Goal: Transaction & Acquisition: Complete application form

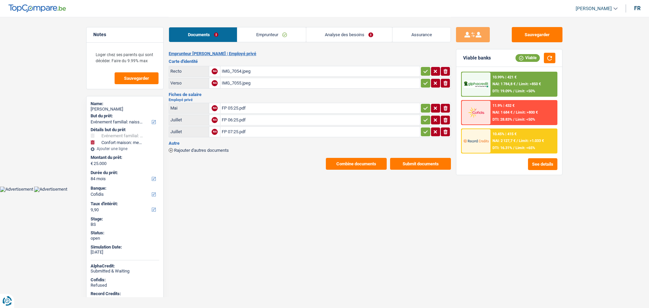
select select "familyEvent"
select select "household"
select select "84"
select select "cofidis"
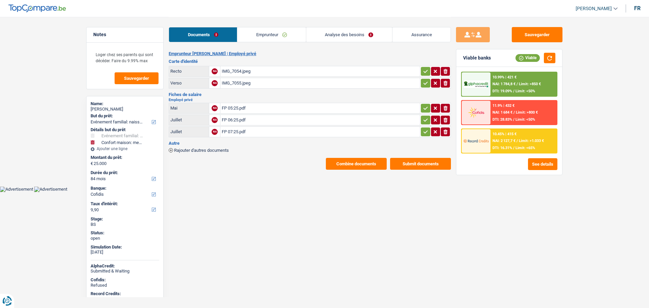
select select "84"
select select "familyEvent"
select select "yes"
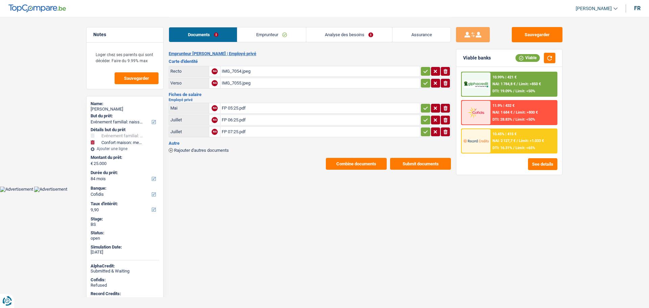
select select "household"
select select "not_answered"
select select "84"
click at [360, 35] on link "Analyse des besoins" at bounding box center [349, 34] width 86 height 15
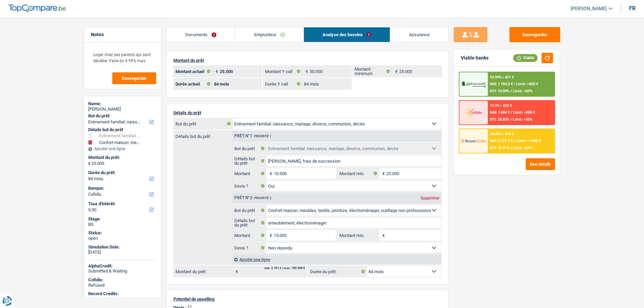
click at [264, 34] on link "Emprunteur" at bounding box center [269, 34] width 68 height 15
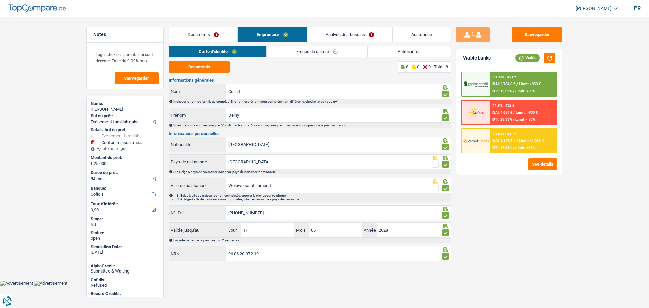
click at [296, 48] on link "Fiches de salaire" at bounding box center [317, 51] width 101 height 11
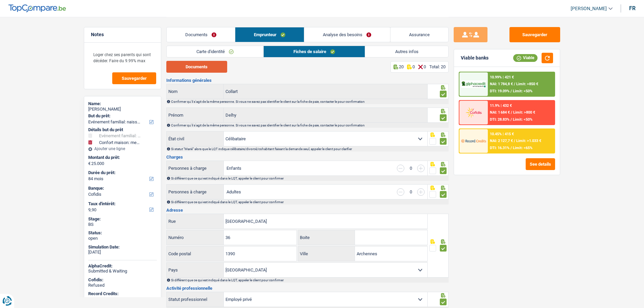
click at [213, 69] on button "Documents" at bounding box center [196, 67] width 61 height 12
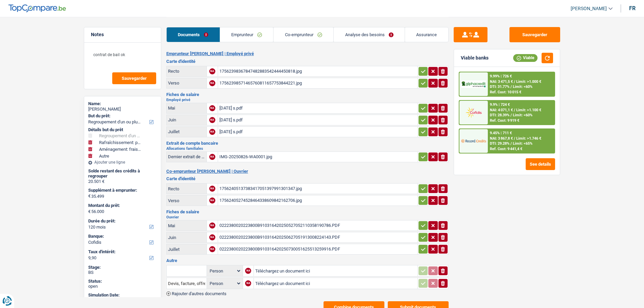
select select "refinancing"
select select "houseOrGarden"
select select "movingOrInstallation"
select select "other"
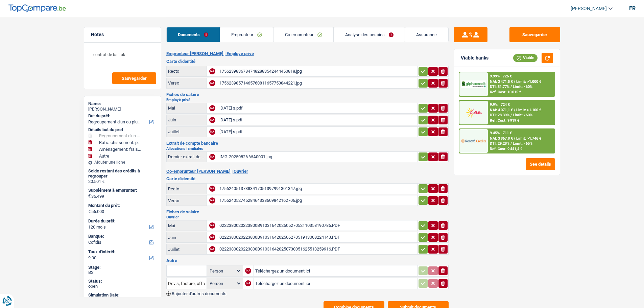
select select "120"
select select "cofidis"
select select "cohabitation"
select select "BE"
select select "privateEmployee"
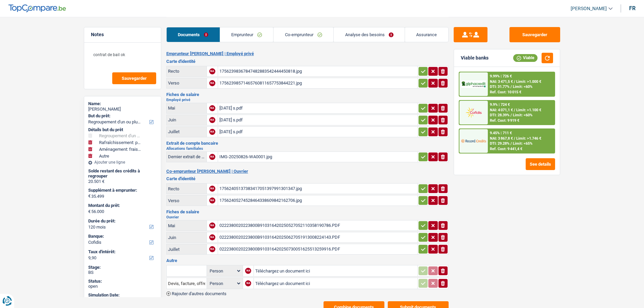
select select "familyAllowances"
select select "netSalary"
select select "mealVouchers"
select select "BE"
select select "banksInsurance"
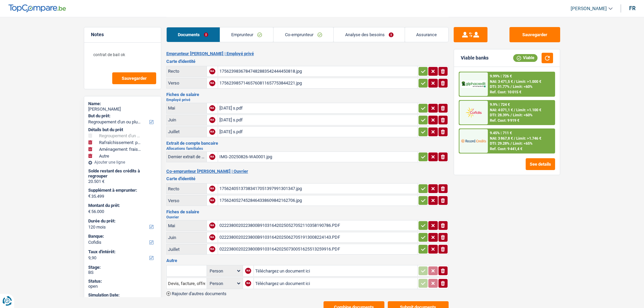
click at [258, 36] on link "Emprunteur" at bounding box center [246, 34] width 53 height 15
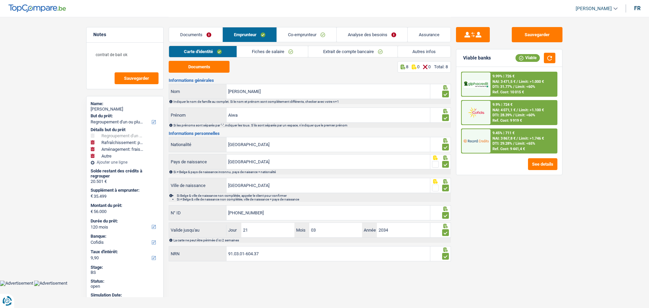
click at [277, 53] on link "Fiches de salaire" at bounding box center [272, 51] width 71 height 11
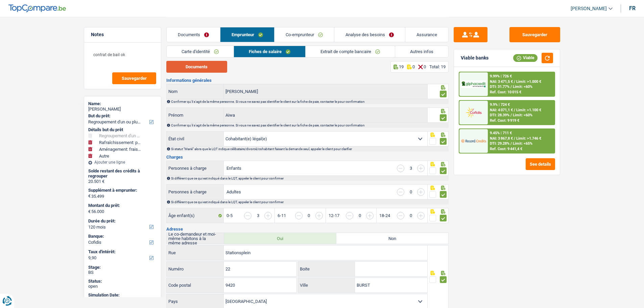
click at [215, 66] on button "Documents" at bounding box center [196, 67] width 61 height 12
click at [321, 35] on link "Co-emprunteur" at bounding box center [305, 34] width 60 height 15
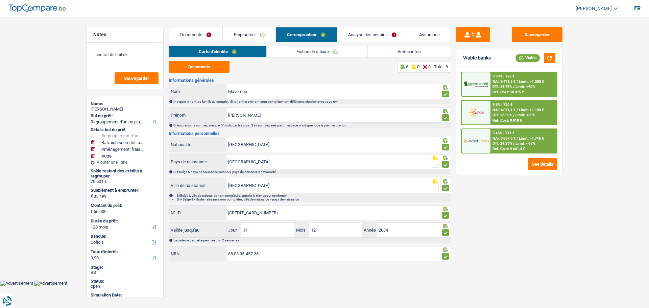
click at [293, 52] on link "Fiches de salaire" at bounding box center [317, 51] width 101 height 11
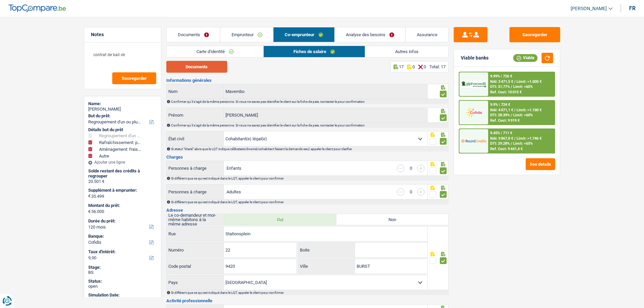
click at [220, 67] on button "Documents" at bounding box center [196, 67] width 61 height 12
click at [374, 34] on link "Analyse des besoins" at bounding box center [370, 34] width 71 height 15
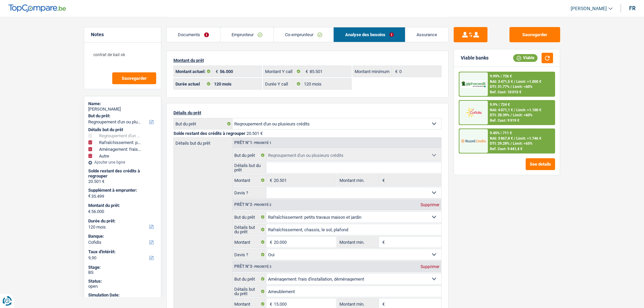
click at [256, 38] on link "Emprunteur" at bounding box center [246, 34] width 53 height 15
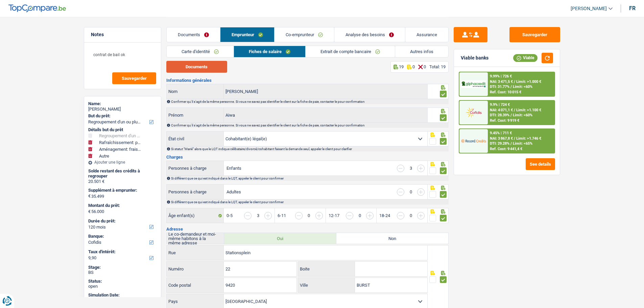
click at [208, 65] on button "Documents" at bounding box center [196, 67] width 61 height 12
click at [317, 39] on link "Co-emprunteur" at bounding box center [305, 34] width 60 height 15
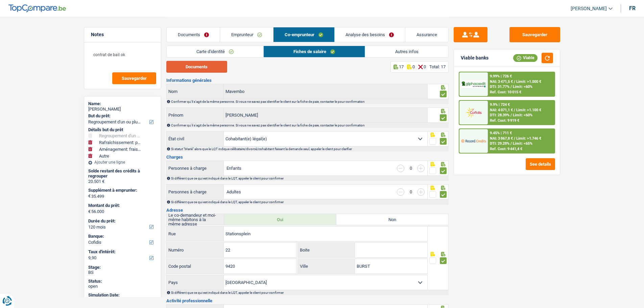
click at [218, 65] on button "Documents" at bounding box center [196, 67] width 61 height 12
drag, startPoint x: 385, startPoint y: 37, endPoint x: 364, endPoint y: 37, distance: 21.0
click at [385, 37] on link "Analyse des besoins" at bounding box center [370, 34] width 71 height 15
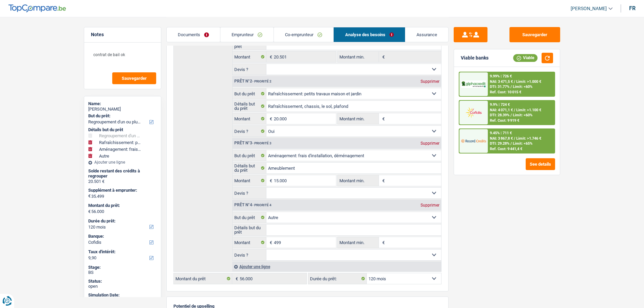
scroll to position [135, 0]
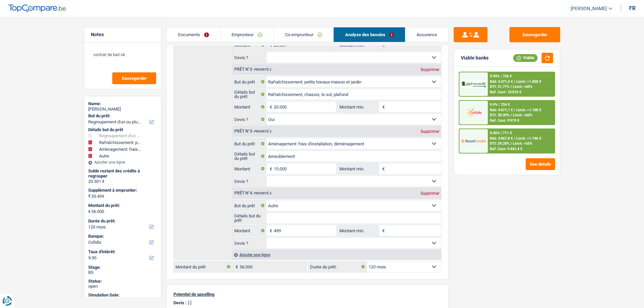
click at [302, 33] on link "Co-emprunteur" at bounding box center [304, 34] width 60 height 15
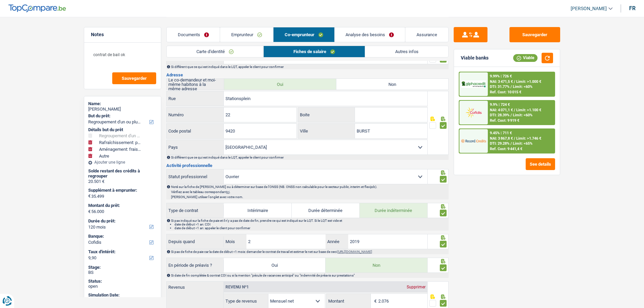
click at [260, 32] on link "Emprunteur" at bounding box center [246, 34] width 53 height 15
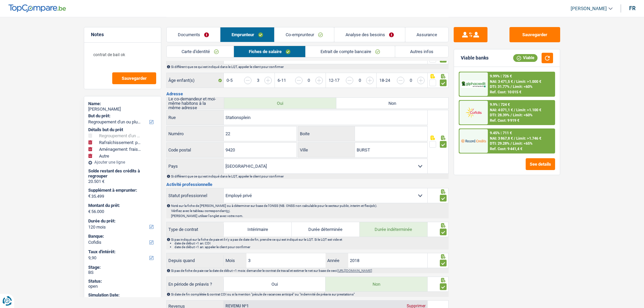
click at [412, 49] on link "Autres infos" at bounding box center [421, 51] width 53 height 11
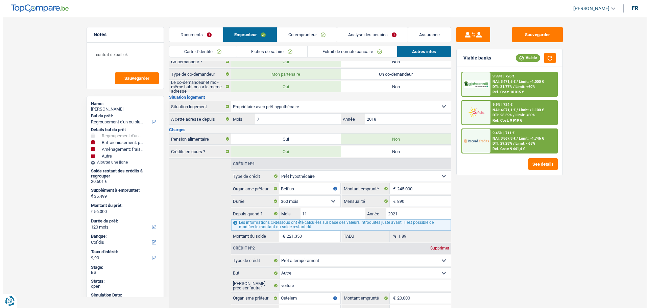
scroll to position [0, 0]
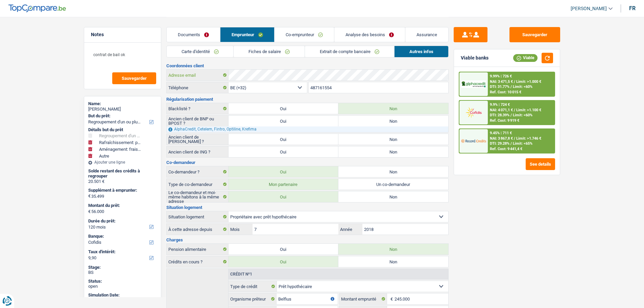
click at [212, 77] on div "Adresse email" at bounding box center [308, 75] width 282 height 11
click at [212, 53] on link "Carte d'identité" at bounding box center [200, 51] width 67 height 11
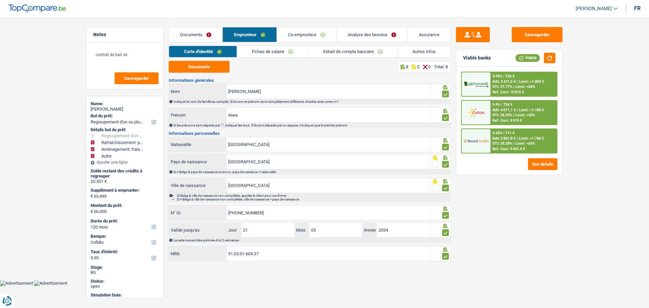
click at [302, 34] on link "Co-emprunteur" at bounding box center [307, 34] width 60 height 15
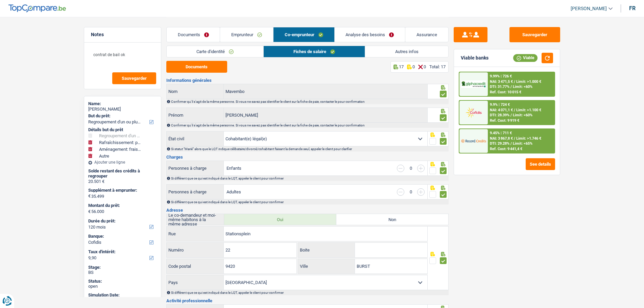
click at [247, 49] on link "Carte d'identité" at bounding box center [215, 51] width 97 height 11
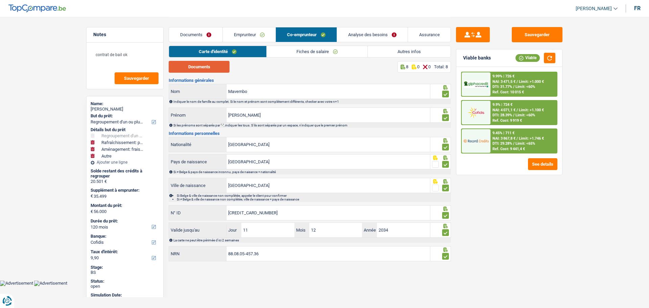
click at [202, 64] on button "Documents" at bounding box center [199, 67] width 61 height 12
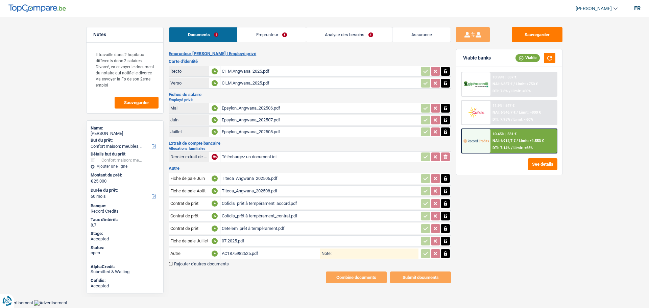
select select "household"
select select "60"
click at [365, 32] on link "Analyse des besoins" at bounding box center [349, 34] width 86 height 15
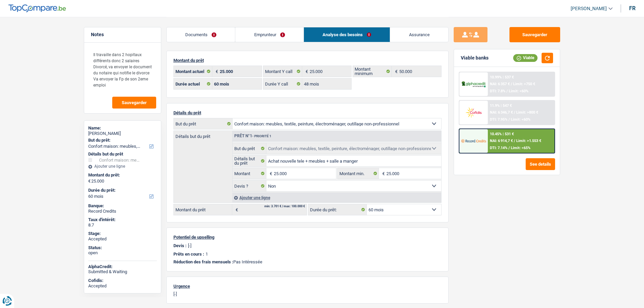
click at [260, 34] on link "Emprunteur" at bounding box center [269, 34] width 68 height 15
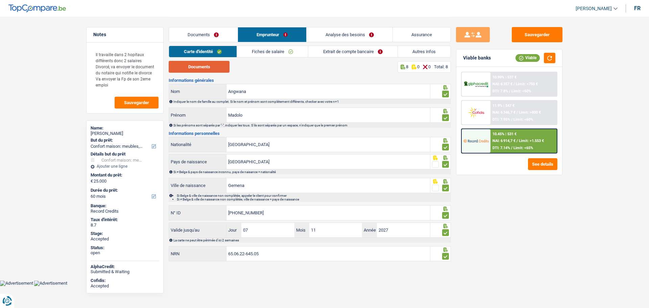
click at [210, 69] on button "Documents" at bounding box center [199, 67] width 61 height 12
click at [368, 34] on link "Analyse des besoins" at bounding box center [350, 34] width 86 height 15
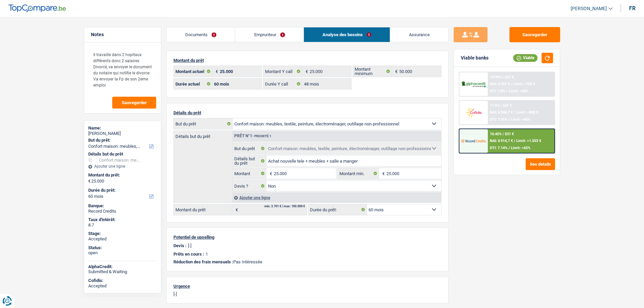
click at [219, 35] on link "Documents" at bounding box center [201, 34] width 69 height 15
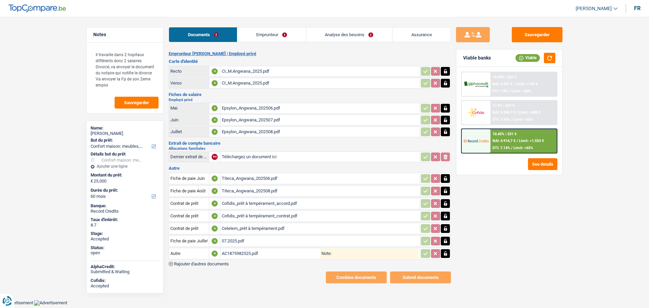
click at [262, 31] on link "Emprunteur" at bounding box center [271, 34] width 68 height 15
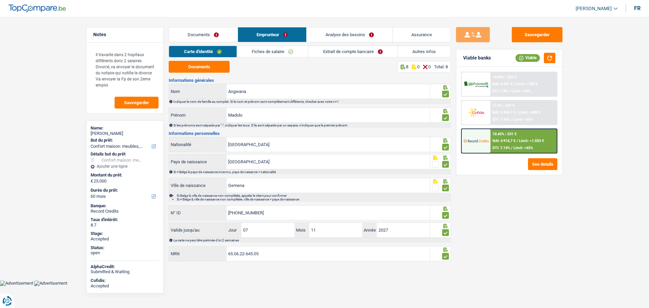
drag, startPoint x: 280, startPoint y: 49, endPoint x: 272, endPoint y: 53, distance: 8.3
click at [280, 49] on link "Fiches de salaire" at bounding box center [272, 51] width 71 height 11
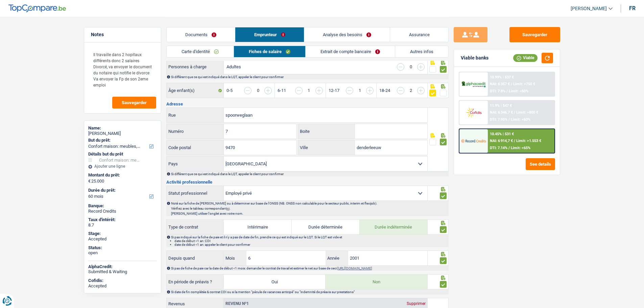
scroll to position [68, 0]
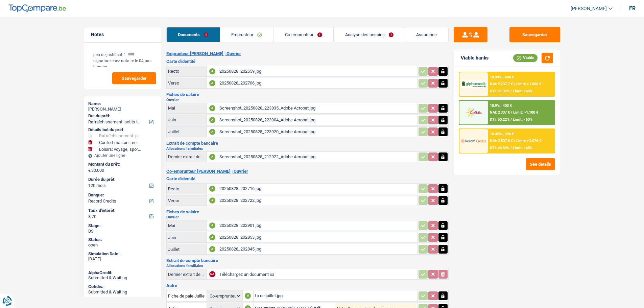
select select "houseOrGarden"
select select "household"
select select "hobbies"
select select "120"
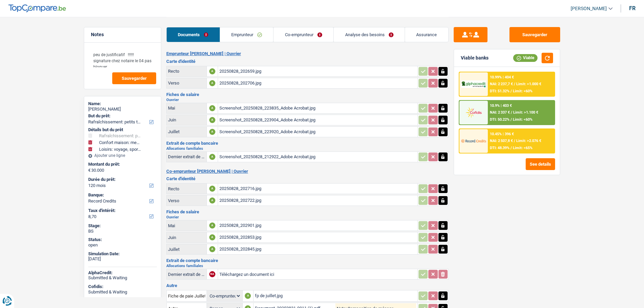
select select "record credits"
select select "coApplicant"
select select "120"
select select "houseOrGarden"
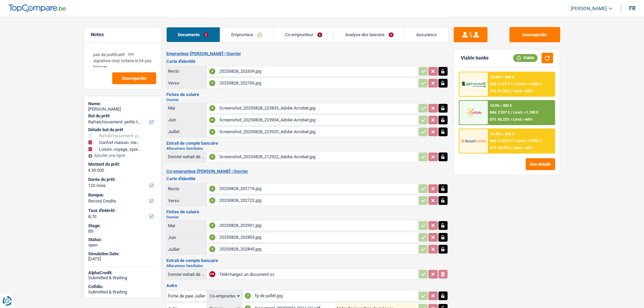
select select "houseOrGarden"
select select "false"
select select "household"
select select "hobbies"
select select "120"
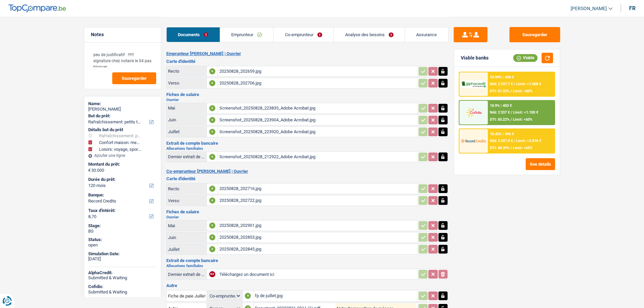
click at [386, 37] on link "Analyse des besoins" at bounding box center [369, 34] width 71 height 15
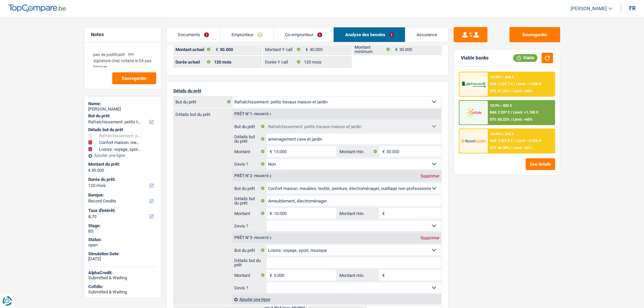
scroll to position [34, 0]
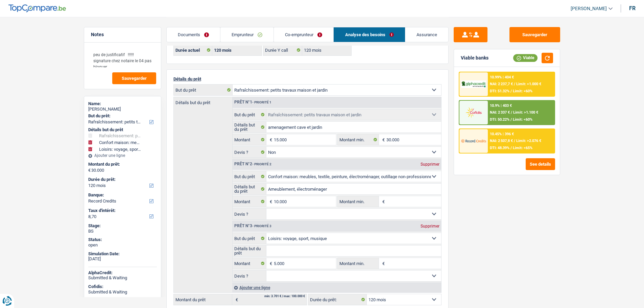
click at [287, 34] on link "Co-emprunteur" at bounding box center [304, 34] width 60 height 15
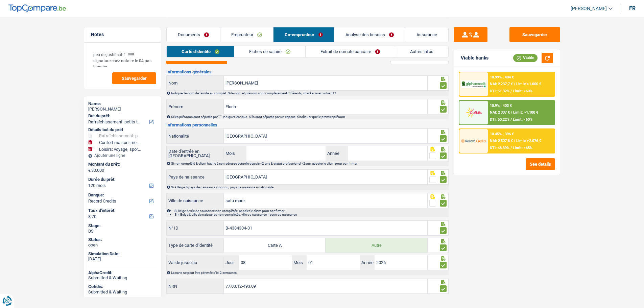
scroll to position [0, 0]
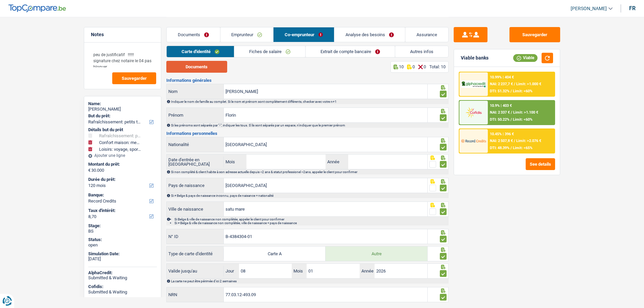
click at [204, 70] on button "Documents" at bounding box center [196, 67] width 61 height 12
click at [247, 37] on link "Emprunteur" at bounding box center [246, 34] width 53 height 15
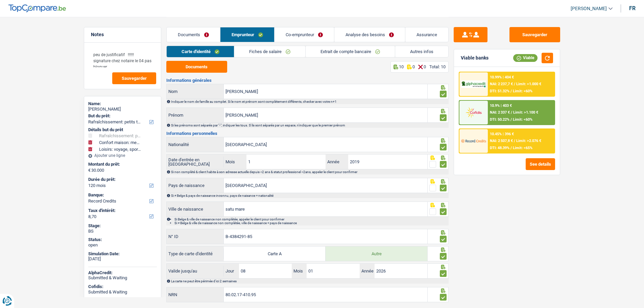
click at [411, 49] on link "Autres infos" at bounding box center [421, 51] width 53 height 11
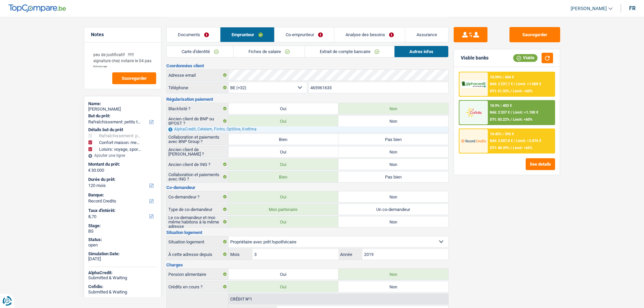
click at [292, 69] on div "Coordonnées client Adresse email BE (+32) LU (+352) Sélectionner une option Tél…" at bounding box center [307, 312] width 282 height 497
click at [207, 52] on link "Carte d'identité" at bounding box center [200, 51] width 67 height 11
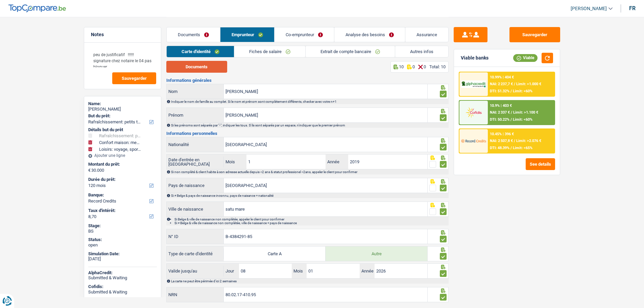
click at [210, 67] on button "Documents" at bounding box center [196, 67] width 61 height 12
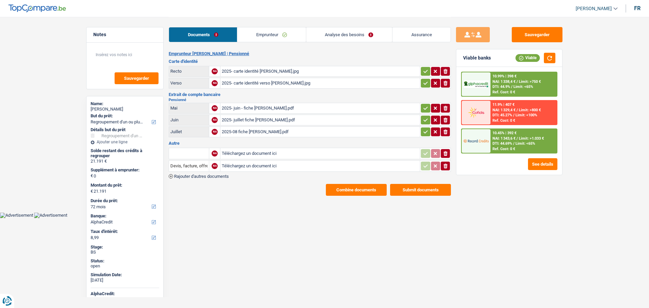
select select "refinancing"
select select "72"
select select "alphacredit"
click at [267, 38] on link "Emprunteur" at bounding box center [271, 34] width 68 height 15
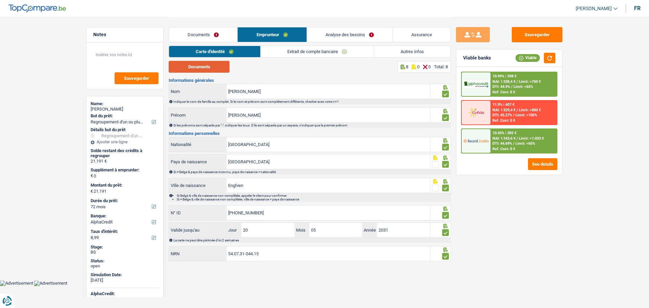
click at [217, 68] on button "Documents" at bounding box center [199, 67] width 61 height 12
click at [364, 34] on link "Analyse des besoins" at bounding box center [350, 34] width 86 height 15
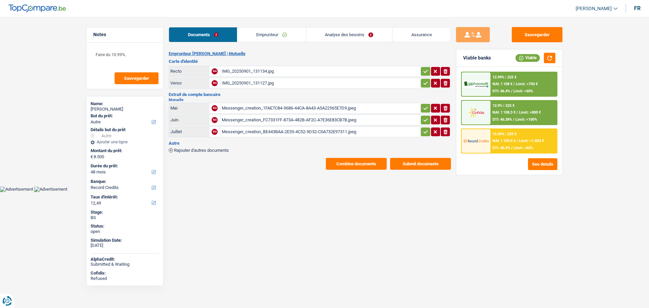
select select "other"
select select "48"
select select "record credits"
click at [260, 38] on link "Emprunteur" at bounding box center [271, 34] width 68 height 15
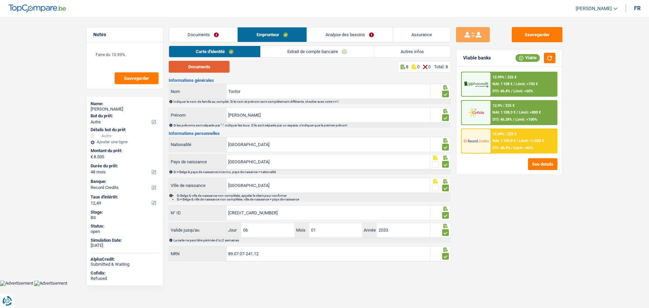
click at [208, 65] on button "Documents" at bounding box center [199, 67] width 61 height 12
click at [299, 53] on link "Extrait de compte bancaire" at bounding box center [317, 51] width 113 height 11
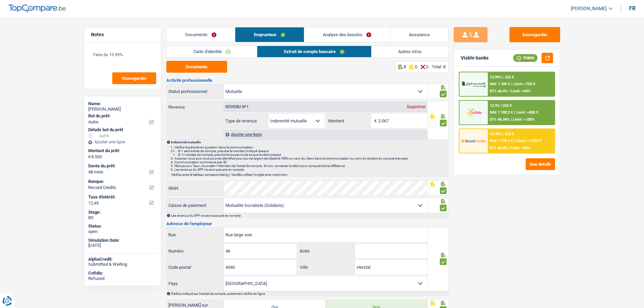
click at [421, 51] on link "Autres infos" at bounding box center [410, 51] width 77 height 11
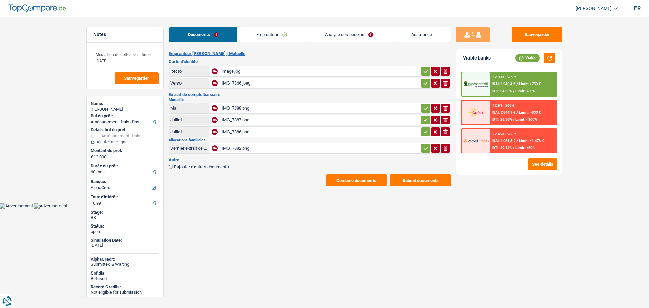
select select "movingOrInstallation"
select select "60"
click at [539, 164] on button "See details" at bounding box center [542, 164] width 29 height 12
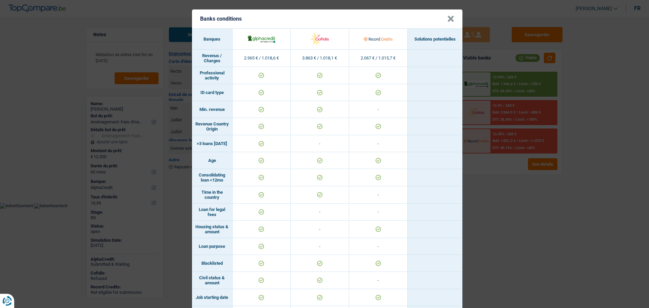
click at [452, 17] on button "×" at bounding box center [450, 19] width 7 height 7
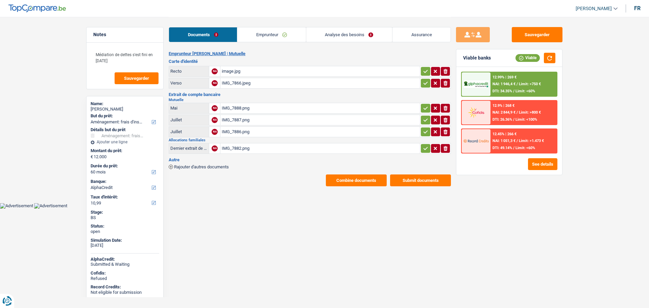
click at [515, 116] on div "12.9% | 268 € NAI: 2 844,9 € / Limit: >800 € DTI: 26.36% / Limit: <100%" at bounding box center [524, 113] width 67 height 24
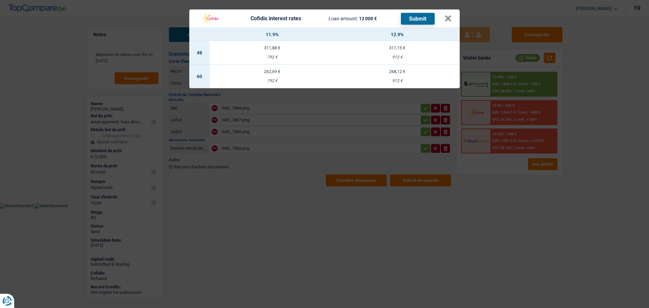
click at [271, 72] on td "262,69 € 792 €" at bounding box center [272, 77] width 125 height 24
select select "cofidis"
type input "11,90"
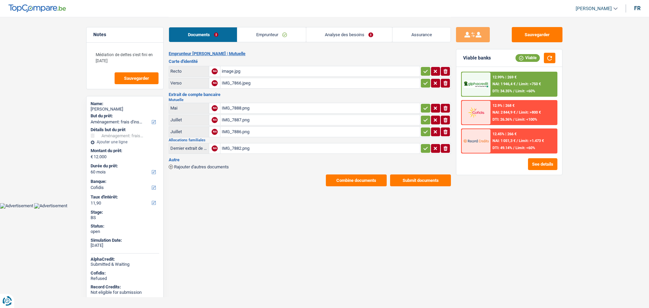
click at [505, 114] on span "NAI: 2 844,9 €" at bounding box center [504, 112] width 23 height 4
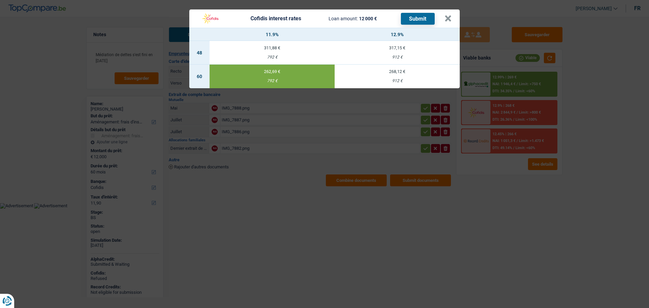
click at [427, 17] on button "Submit" at bounding box center [418, 19] width 34 height 12
click at [449, 16] on button "×" at bounding box center [448, 18] width 7 height 7
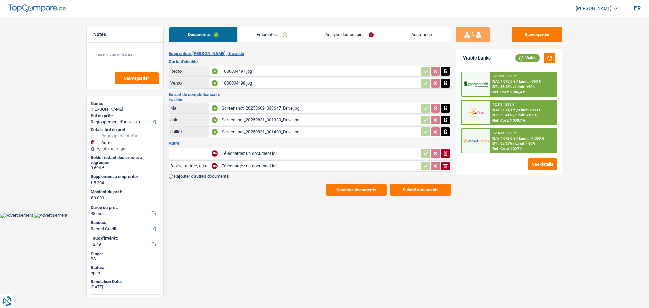
select select "refinancing"
select select "other"
select select "48"
select select "record credits"
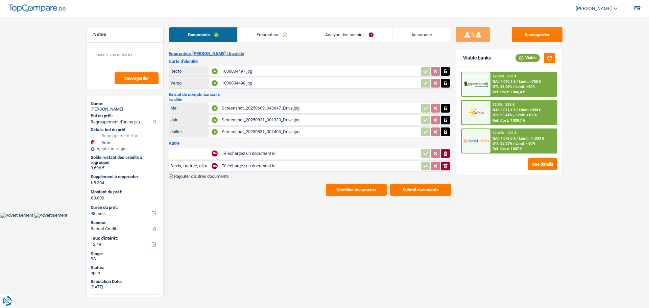
select select "48"
select select "refinancing"
select select "other"
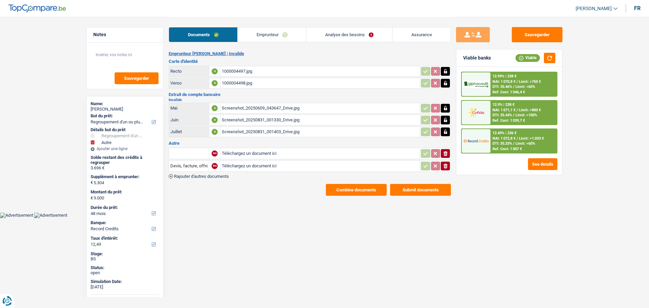
select select "not_answered"
select select "48"
click at [360, 35] on link "Analyse des besoins" at bounding box center [349, 34] width 86 height 15
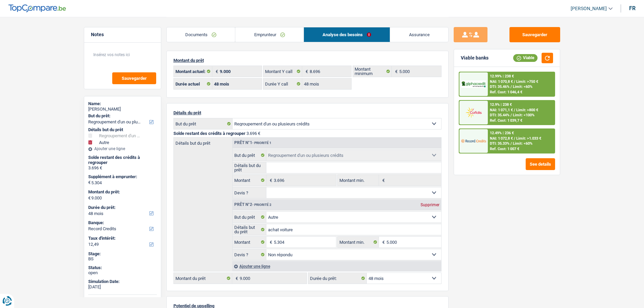
click at [272, 31] on link "Emprunteur" at bounding box center [269, 34] width 68 height 15
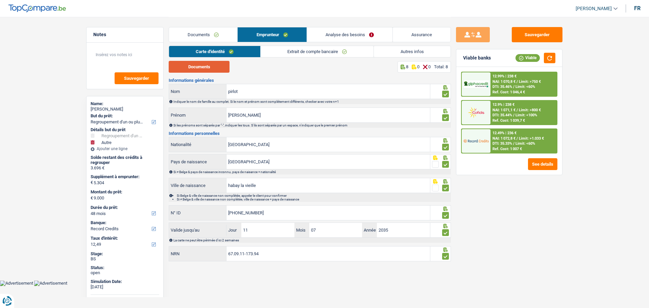
click at [223, 66] on button "Documents" at bounding box center [199, 67] width 61 height 12
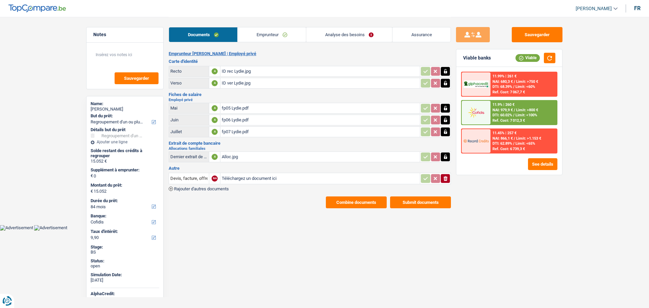
select select "refinancing"
select select "84"
select select "cofidis"
select select "84"
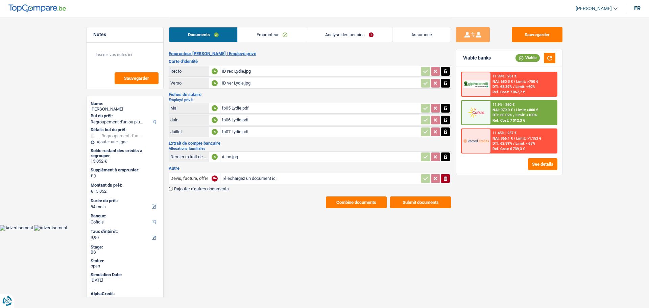
select select "120"
select select "refinancing"
select select "84"
click at [353, 35] on link "Analyse des besoins" at bounding box center [349, 34] width 86 height 15
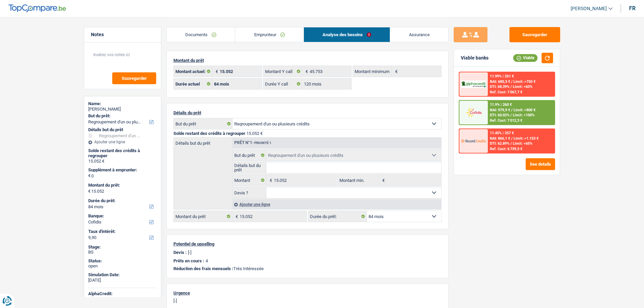
click at [412, 214] on select "12 mois 18 mois 24 mois 30 mois 36 mois 42 mois 48 mois 60 mois 72 mois 84 mois…" at bounding box center [404, 216] width 74 height 11
click at [547, 163] on button "See details" at bounding box center [540, 164] width 29 height 12
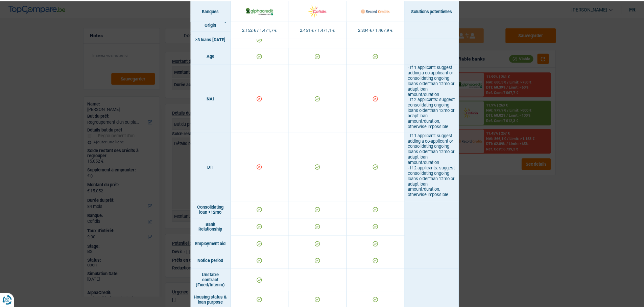
scroll to position [237, 0]
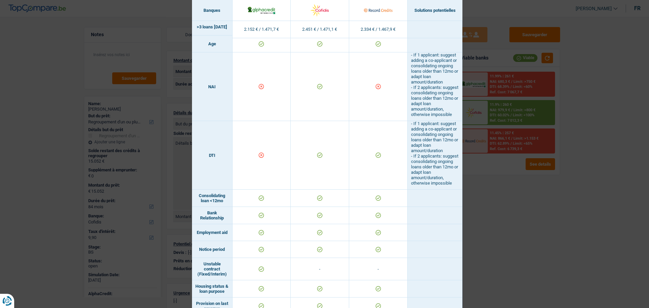
click at [497, 188] on div "Banks conditions × Banques Solutions potentielles Revenus / Charges 2.152 € / 1…" at bounding box center [324, 154] width 649 height 308
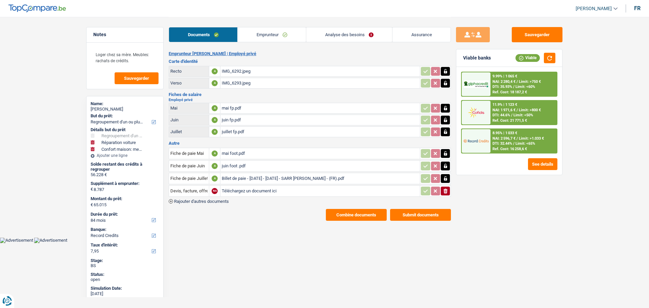
select select "refinancing"
select select "carRepair"
select select "household"
select select "84"
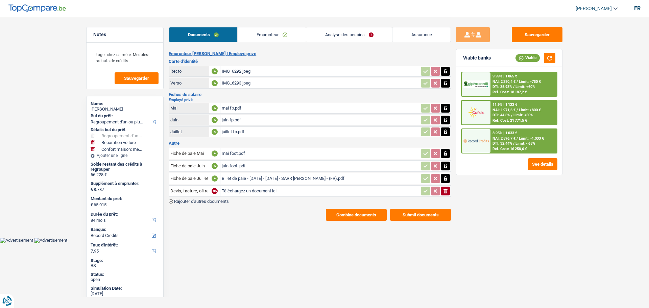
select select "record credits"
select select "84"
select select "120"
select select "refinancing"
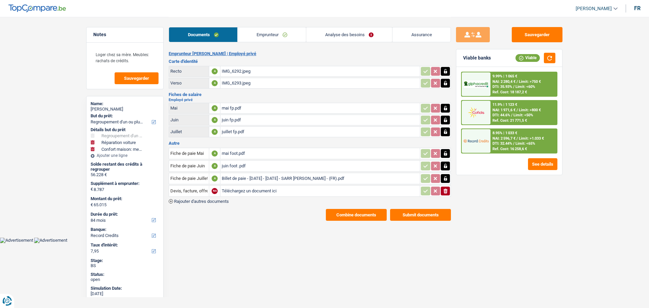
select select "carRepair"
select select "yes"
select select "household"
select select "yes"
select select "84"
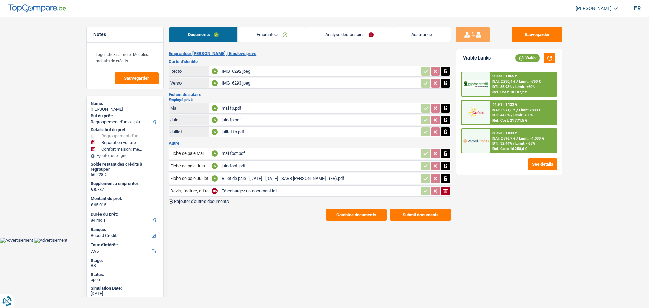
click at [348, 36] on link "Analyse des besoins" at bounding box center [349, 34] width 86 height 15
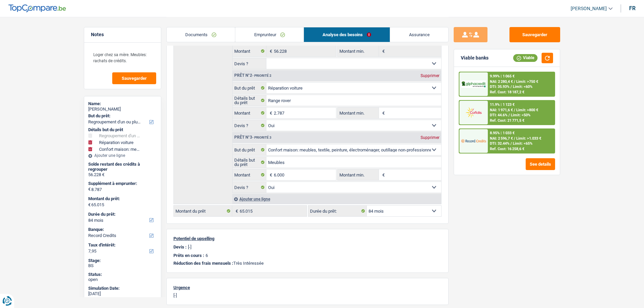
scroll to position [135, 0]
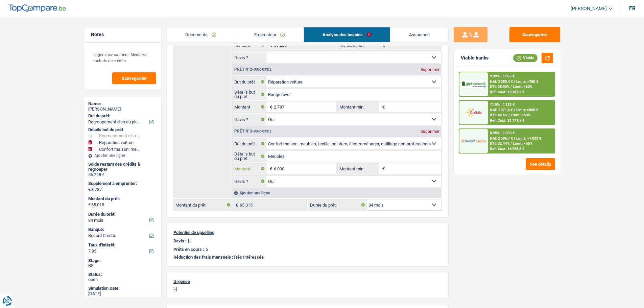
click at [295, 168] on input "6.000" at bounding box center [305, 168] width 62 height 11
click at [296, 104] on input "2.787" at bounding box center [305, 106] width 62 height 11
click at [431, 68] on div "Supprimer" at bounding box center [430, 70] width 22 height 4
select select "household"
type input "6.000"
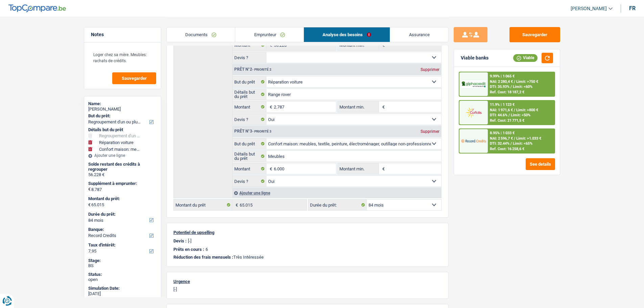
type input "62.228"
select select "144"
type input "62.228"
select select "144"
select select "household"
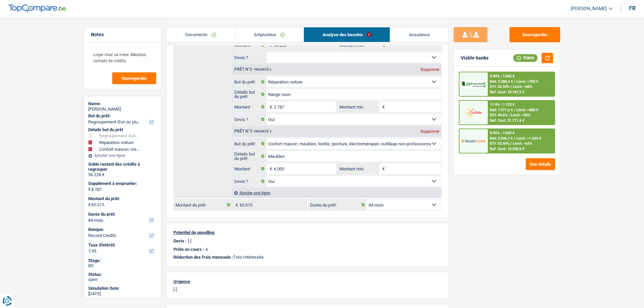
type input "Meubles"
type input "6.000"
type input "62.228"
select select "144"
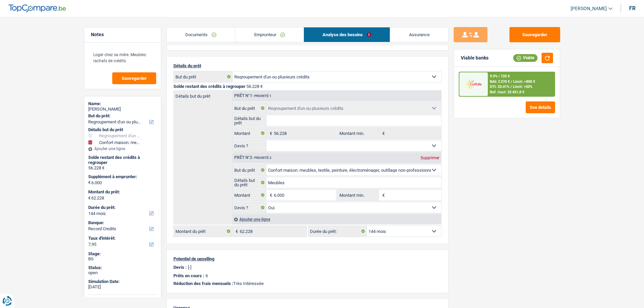
scroll to position [34, 0]
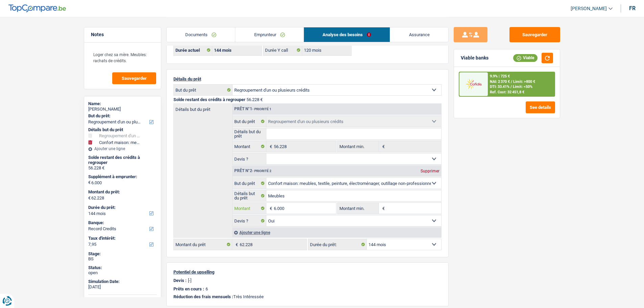
click at [300, 207] on input "6.000" at bounding box center [305, 208] width 62 height 11
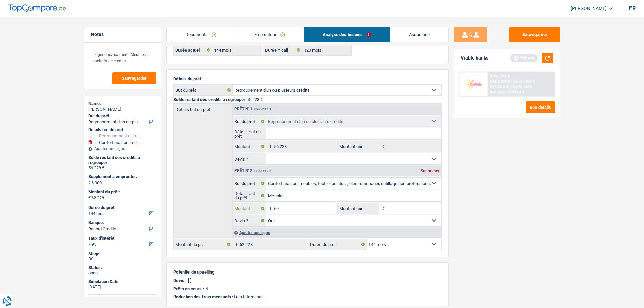
type input "6"
type input "4.000"
type input "60.228"
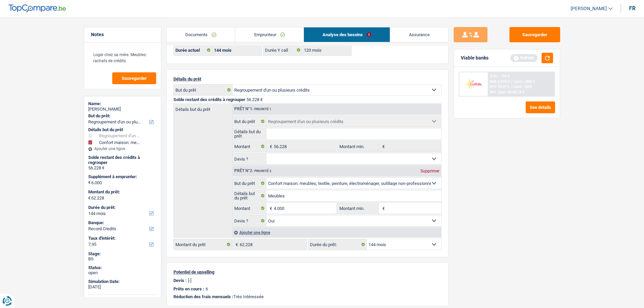
type input "60.228"
click at [499, 206] on div "Sauvegarder Viable banks Refresh 9.9% | 725 € NAI: 2 370 € / Limit: >800 € DTI:…" at bounding box center [507, 162] width 117 height 270
click at [426, 241] on select "12 mois 18 mois 24 mois 30 mois 36 mois 42 mois 48 mois 60 mois 72 mois 84 mois…" at bounding box center [404, 244] width 74 height 11
select select "84"
click at [367, 239] on select "12 mois 18 mois 24 mois 30 mois 36 mois 42 mois 48 mois 60 mois 72 mois 84 mois…" at bounding box center [404, 244] width 74 height 11
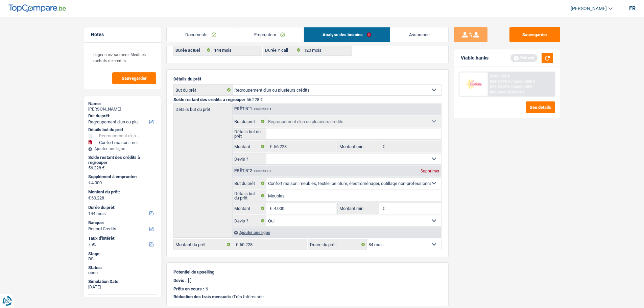
select select "84"
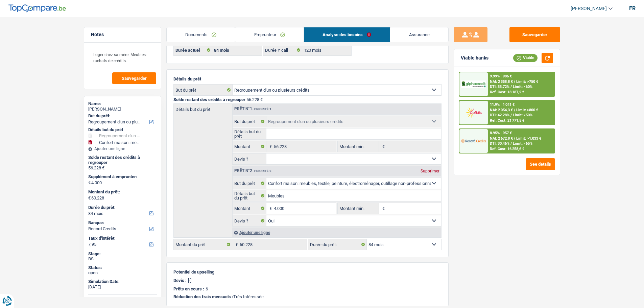
click at [470, 221] on div "Sauvegarder Viable banks Viable 9.99% | 986 € NAI: 2 358,8 € / Limit: >750 € DT…" at bounding box center [507, 162] width 117 height 270
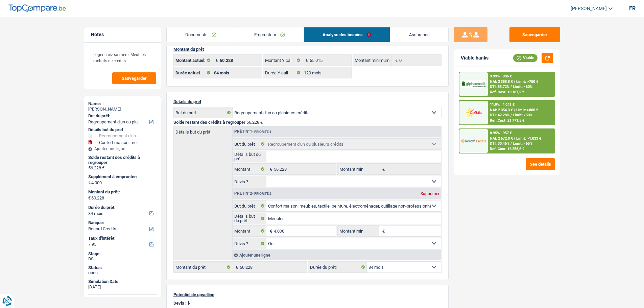
scroll to position [0, 0]
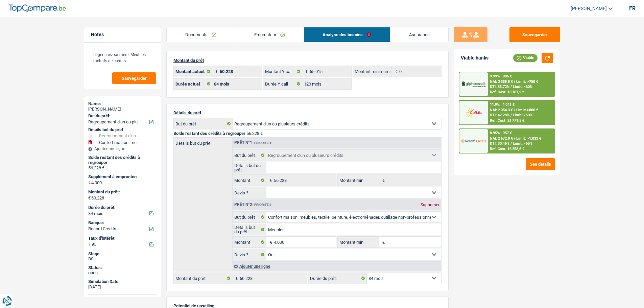
drag, startPoint x: 270, startPoint y: 35, endPoint x: 274, endPoint y: 39, distance: 4.5
click at [270, 35] on link "Emprunteur" at bounding box center [269, 34] width 68 height 15
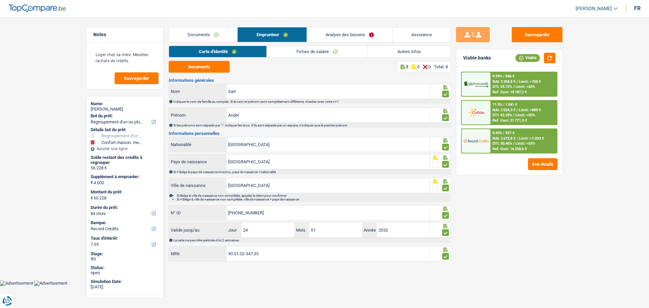
click at [409, 49] on link "Autres infos" at bounding box center [409, 51] width 83 height 11
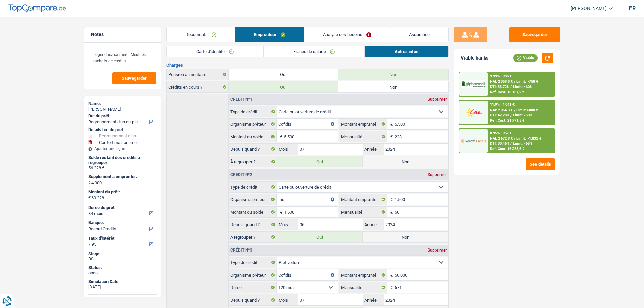
scroll to position [169, 0]
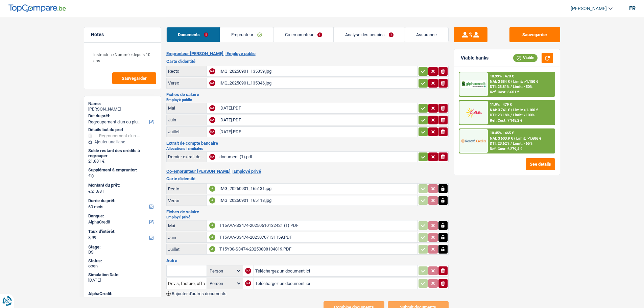
select select "refinancing"
select select "60"
select select "alphacredit"
select select "married"
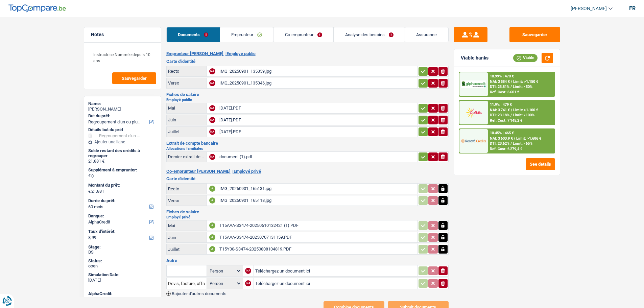
select select "BE"
select select "privateEmployee"
select select "netSalary"
select select "mealVouchers"
select select "BE"
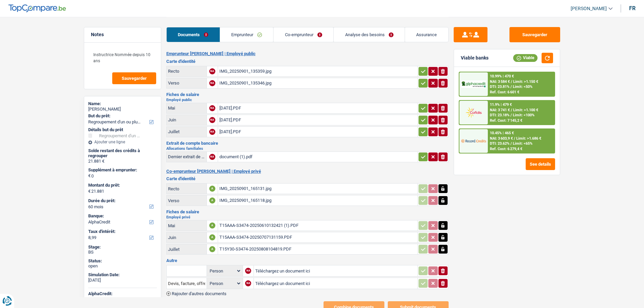
select select "stateUniversityEu"
click at [305, 34] on link "Co-emprunteur" at bounding box center [304, 34] width 60 height 15
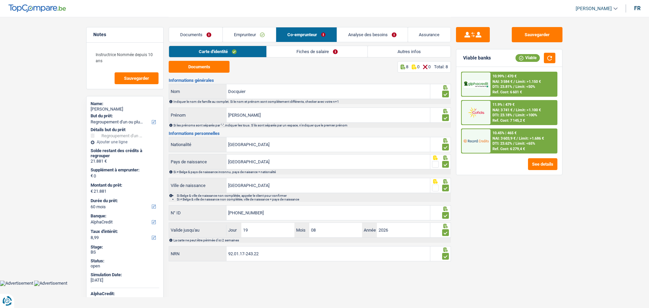
click at [324, 53] on link "Fiches de salaire" at bounding box center [317, 51] width 101 height 11
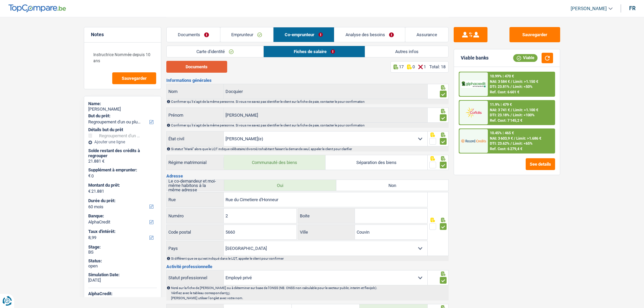
click at [207, 68] on button "Documents" at bounding box center [196, 67] width 61 height 12
click at [240, 32] on link "Emprunteur" at bounding box center [246, 34] width 53 height 15
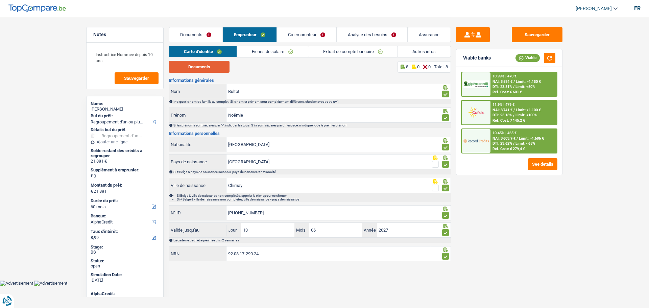
click at [219, 70] on button "Documents" at bounding box center [199, 67] width 61 height 12
